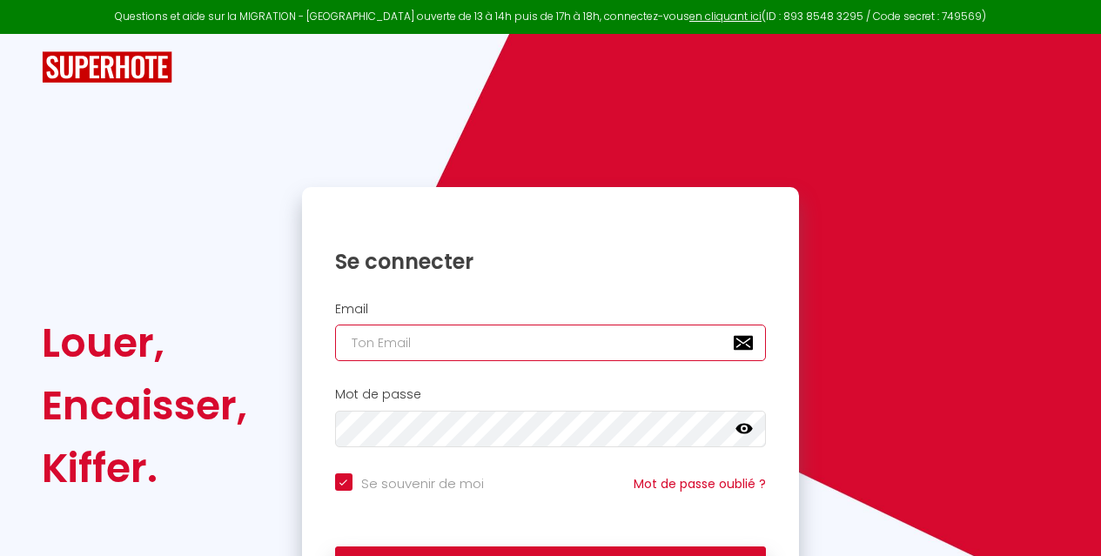
click at [367, 331] on input "email" at bounding box center [551, 343] width 432 height 37
type input "c"
checkbox input "true"
type input "ca"
checkbox input "true"
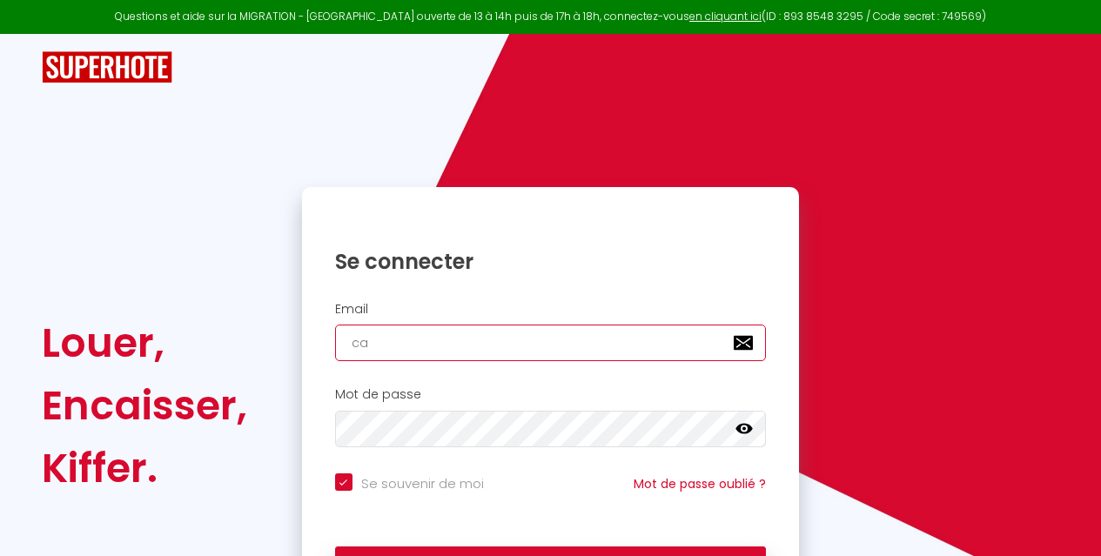
type input "car"
checkbox input "true"
type input "carm"
checkbox input "true"
type input "carme"
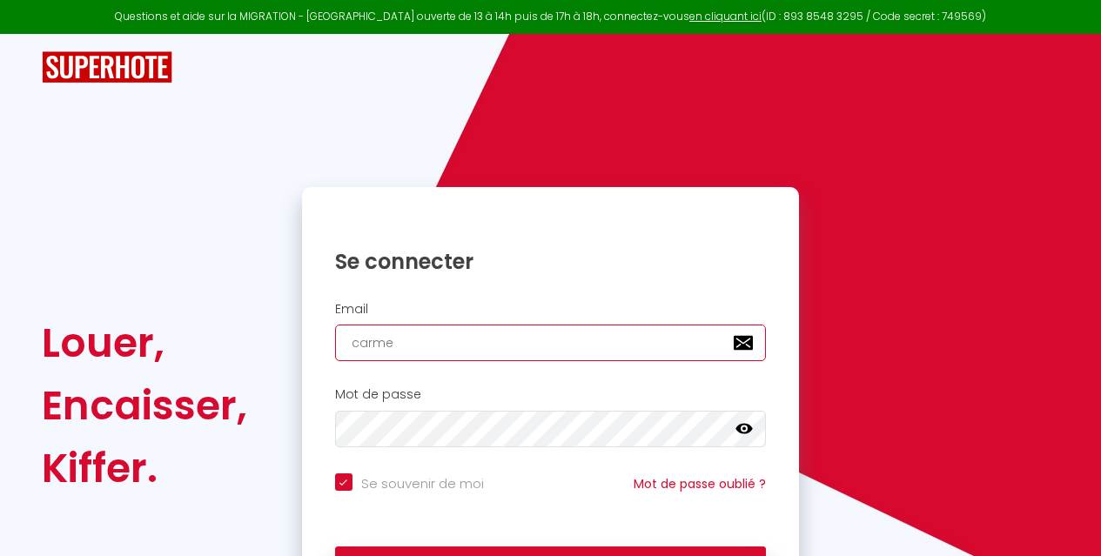
checkbox input "true"
type input "[PERSON_NAME]"
checkbox input "true"
type input "[PERSON_NAME]."
checkbox input "true"
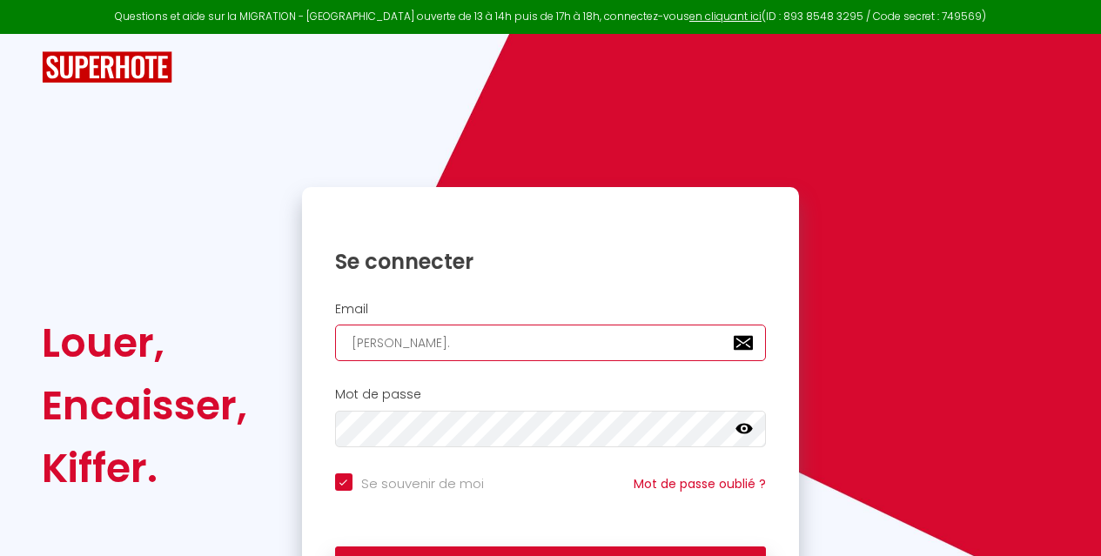
type input "[PERSON_NAME].f"
checkbox input "true"
type input "[PERSON_NAME].fl"
checkbox input "true"
type input "[PERSON_NAME].floquet"
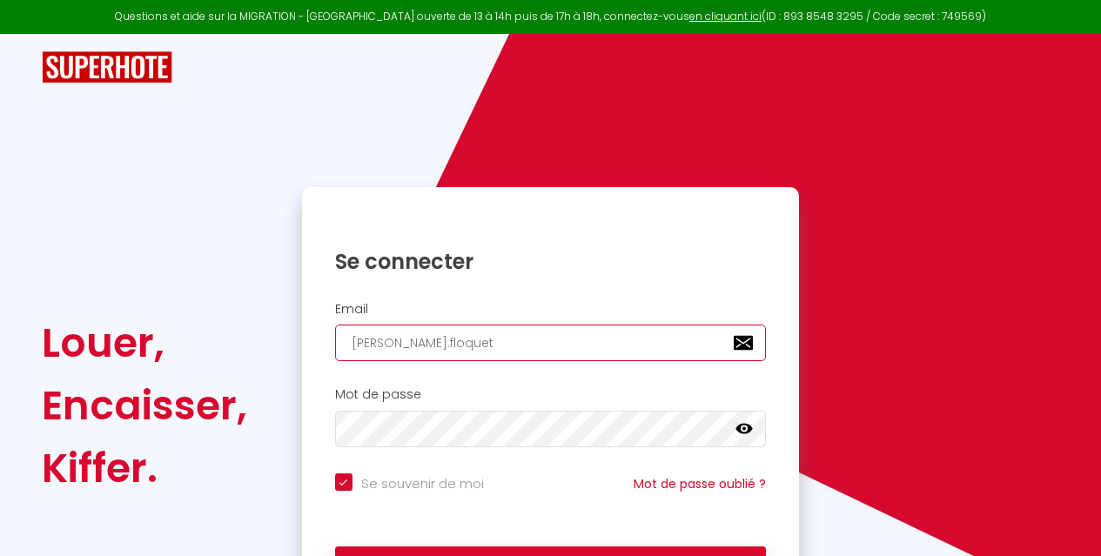
checkbox input "true"
type input "[PERSON_NAME].floquet@"
checkbox input "true"
type input "[PERSON_NAME].floquet@a"
checkbox input "true"
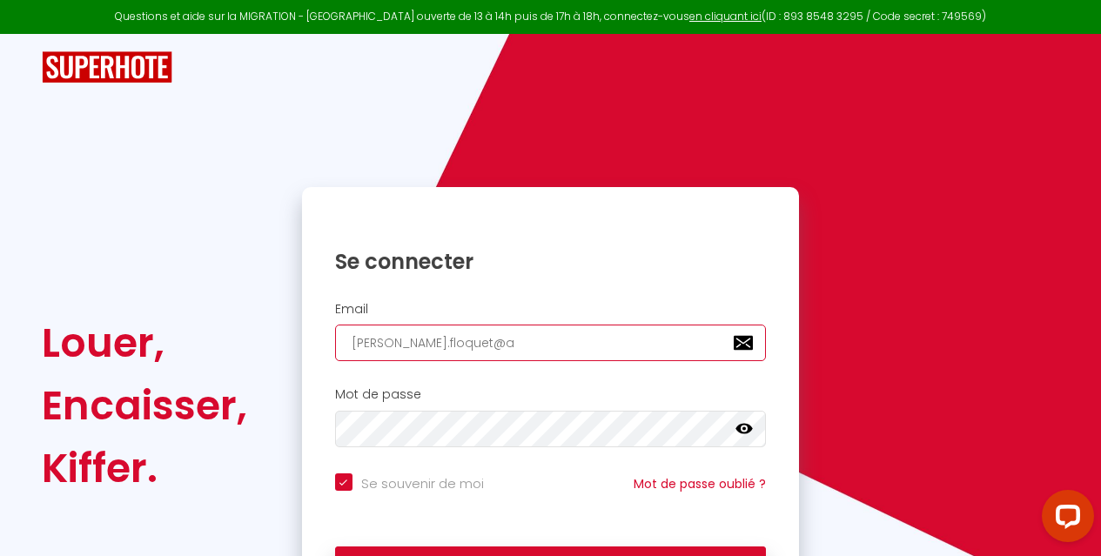
type input "[PERSON_NAME].floquet@al"
checkbox input "true"
type input "[PERSON_NAME].floquet@ali"
checkbox input "true"
type input "[PERSON_NAME].floquet@[PERSON_NAME]"
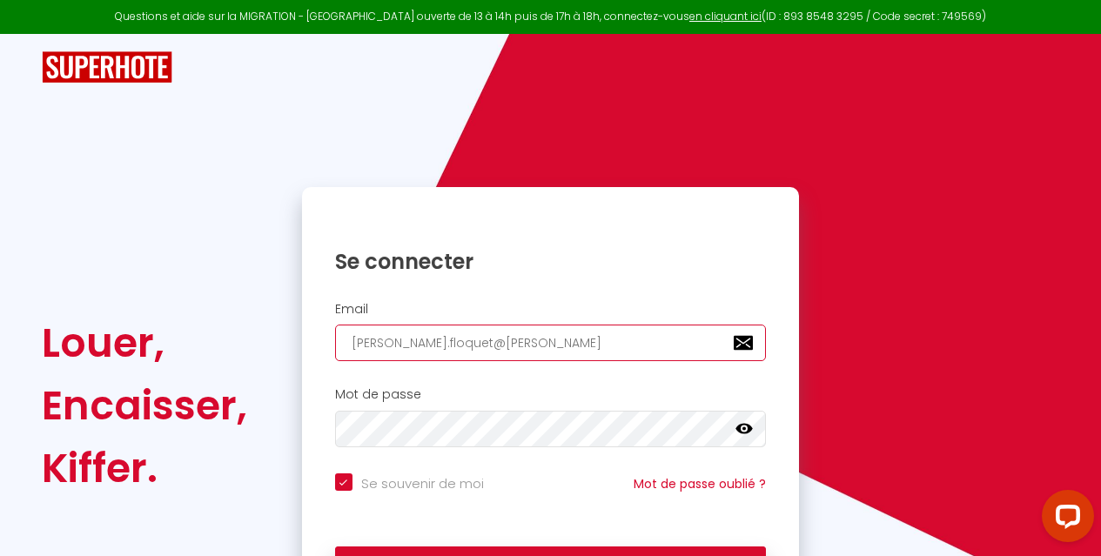
checkbox input "true"
type input "[PERSON_NAME][EMAIL_ADDRESS][PERSON_NAME]"
checkbox input "true"
type input "[PERSON_NAME].floquet@[PERSON_NAME]"
checkbox input "true"
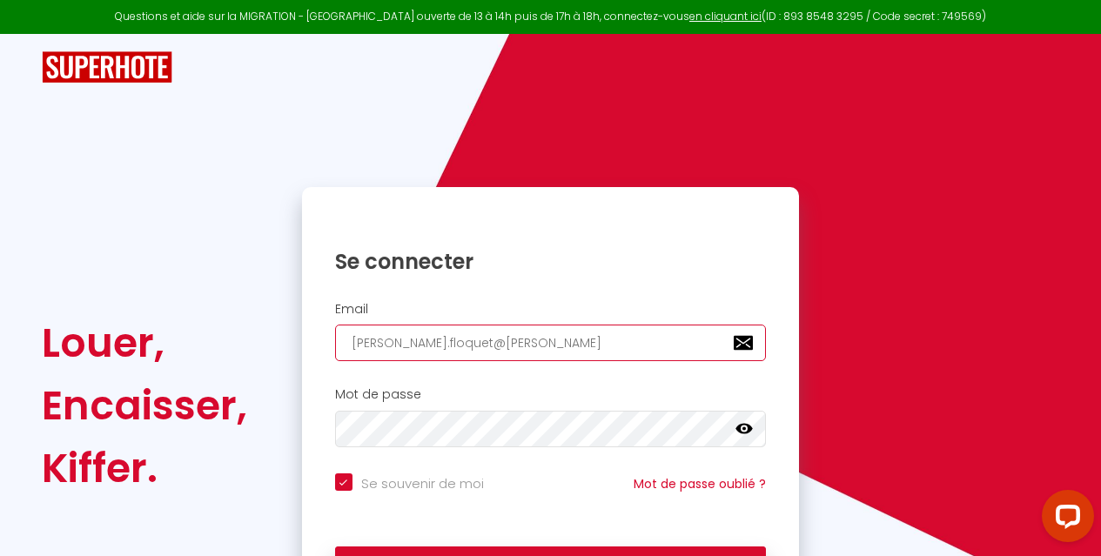
type input "[PERSON_NAME][EMAIL_ADDRESS]ad"
checkbox input "true"
type input "[PERSON_NAME][EMAIL_ADDRESS]ads"
checkbox input "true"
type input "[PERSON_NAME][EMAIL_ADDRESS]adsl"
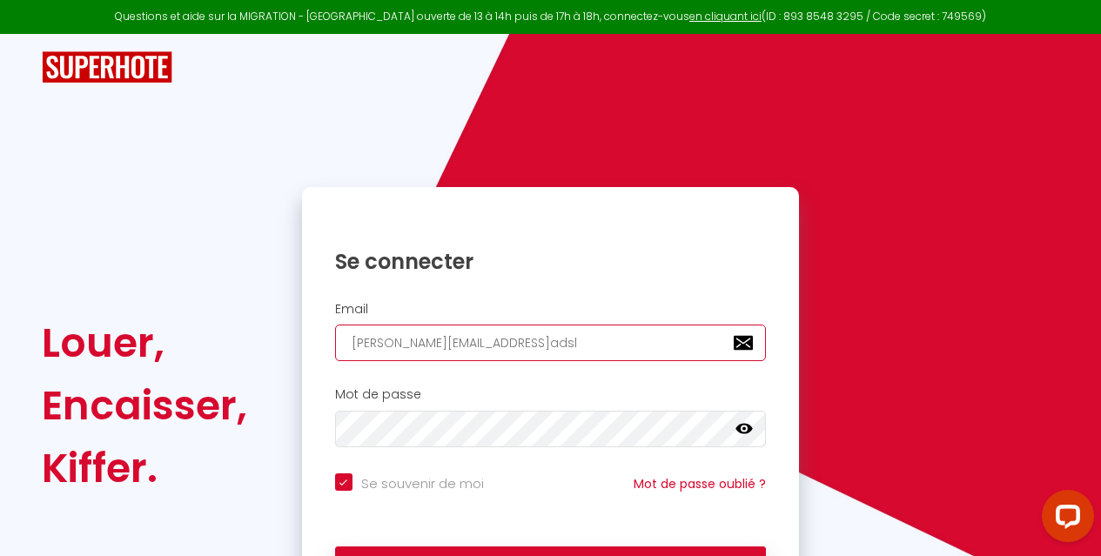
checkbox input "true"
type input "[PERSON_NAME][EMAIL_ADDRESS]adsl."
checkbox input "true"
type input "[PERSON_NAME].floquet@aliceadsl.f"
checkbox input "true"
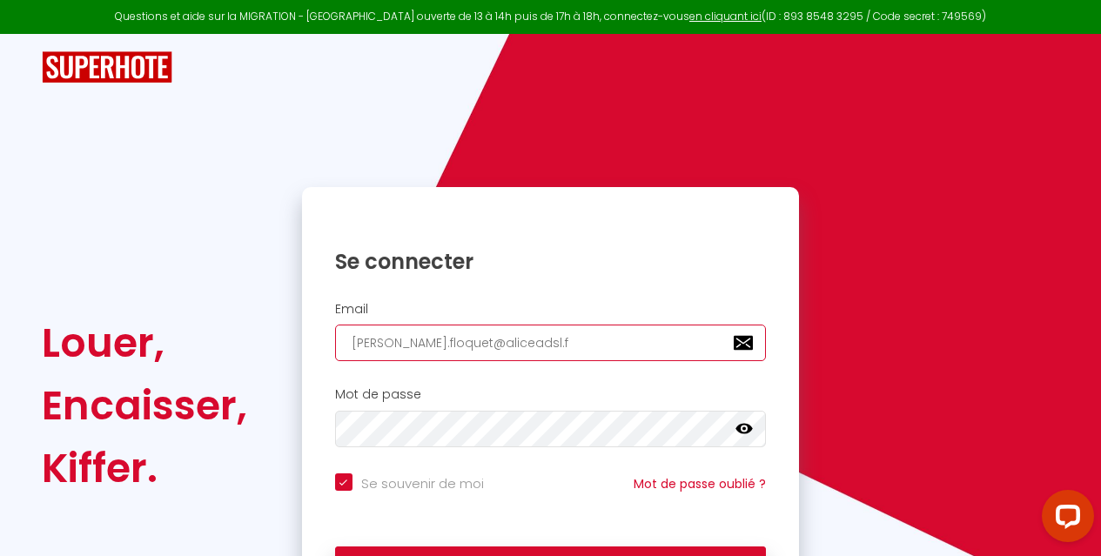
type input "[PERSON_NAME][EMAIL_ADDRESS][DOMAIN_NAME]"
checkbox input "true"
type input "[PERSON_NAME][EMAIL_ADDRESS][DOMAIN_NAME]"
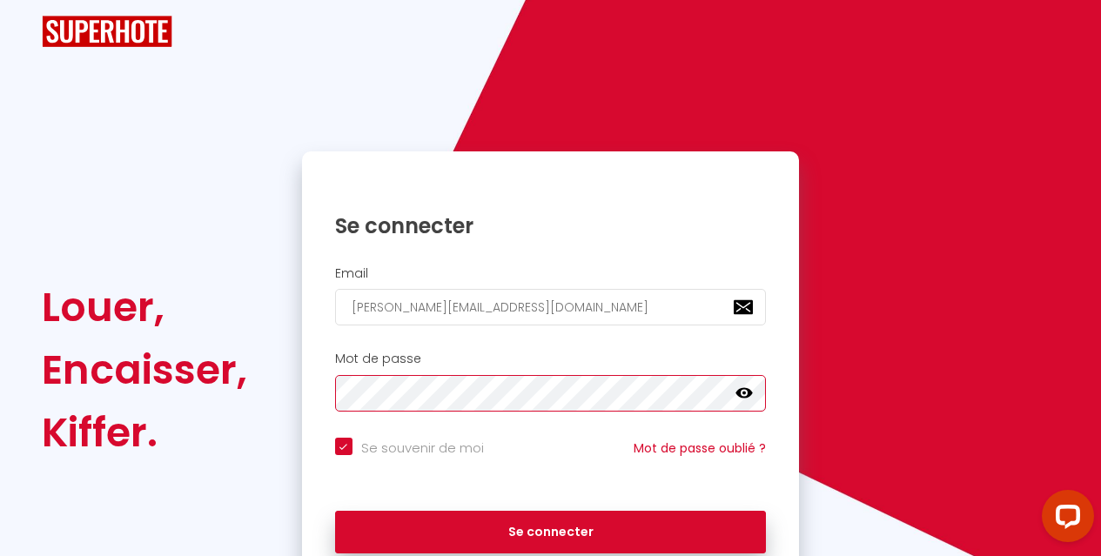
scroll to position [120, 0]
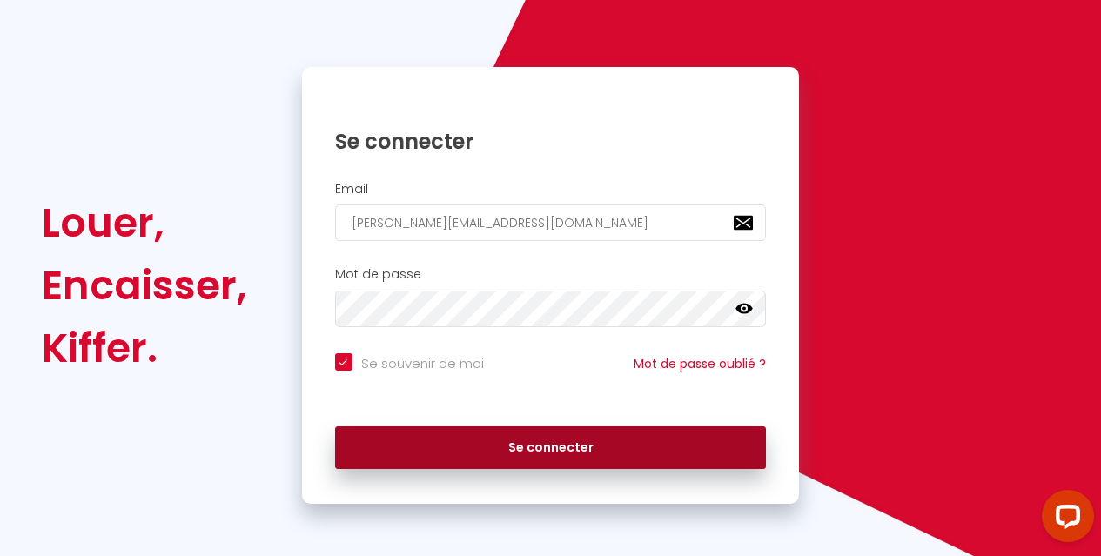
click at [544, 442] on button "Se connecter" at bounding box center [551, 449] width 432 height 44
checkbox input "true"
